Goal: Navigation & Orientation: Find specific page/section

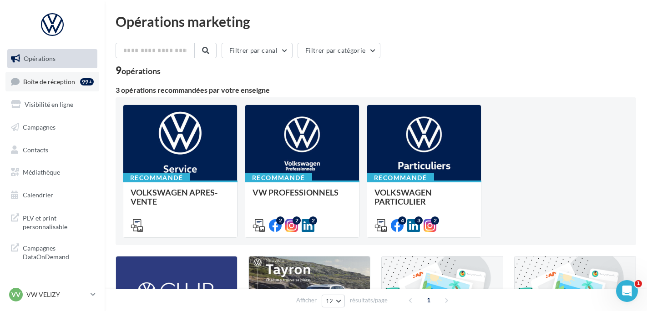
click at [22, 77] on link "Boîte de réception 99+" at bounding box center [52, 82] width 94 height 20
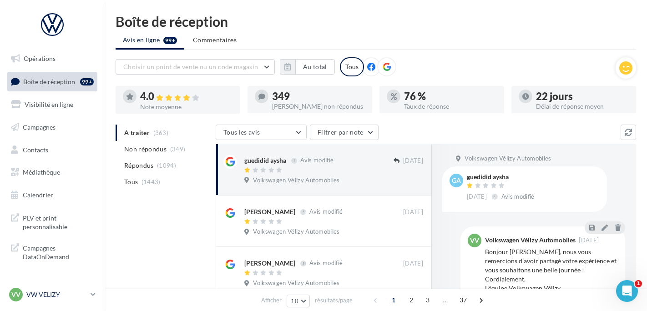
drag, startPoint x: 58, startPoint y: 281, endPoint x: 58, endPoint y: 302, distance: 21.4
click at [58, 300] on nav "Opérations Boîte de réception 99+ Visibilité en ligne Campagnes Contacts Médiat…" at bounding box center [52, 155] width 105 height 311
click at [59, 306] on div "VV VW VELIZY vw-vel-ale" at bounding box center [52, 298] width 105 height 25
click at [58, 306] on div "VV VW VELIZY vw-vel-ale" at bounding box center [52, 298] width 105 height 25
click at [58, 295] on p "VW VELIZY" at bounding box center [56, 294] width 60 height 9
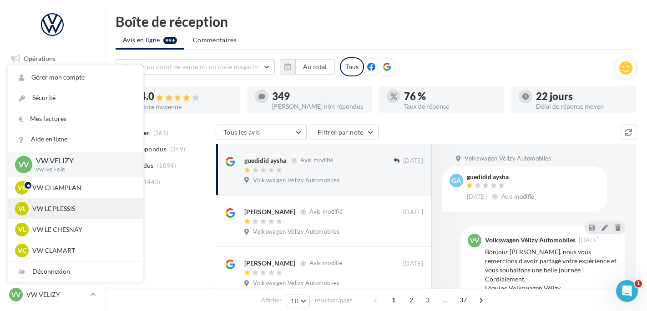
click at [71, 206] on p "VW LE PLESSIS" at bounding box center [82, 208] width 100 height 9
